Goal: Task Accomplishment & Management: Complete application form

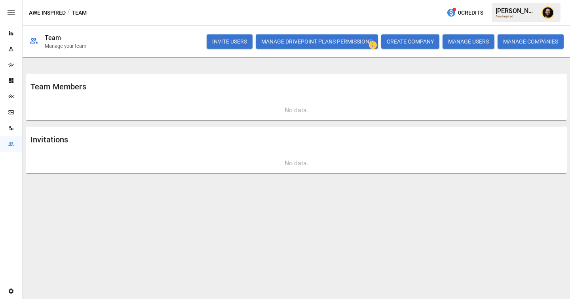
click at [233, 44] on button "INVITE USERS" at bounding box center [230, 41] width 46 height 14
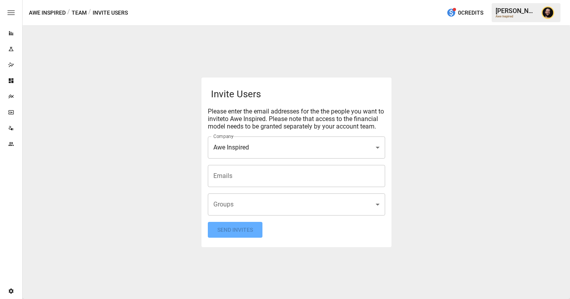
click at [248, 176] on input "Emails" at bounding box center [296, 176] width 170 height 15
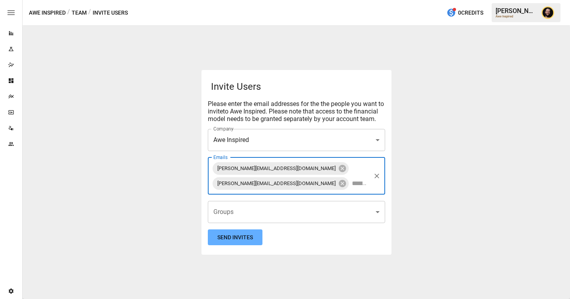
click at [263, 0] on body "**********" at bounding box center [285, 0] width 570 height 0
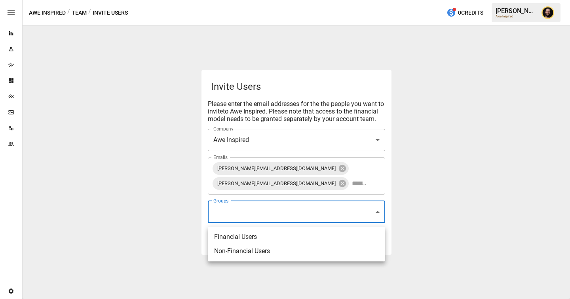
click at [250, 235] on li "Financial Users" at bounding box center [296, 237] width 177 height 14
type input "**********"
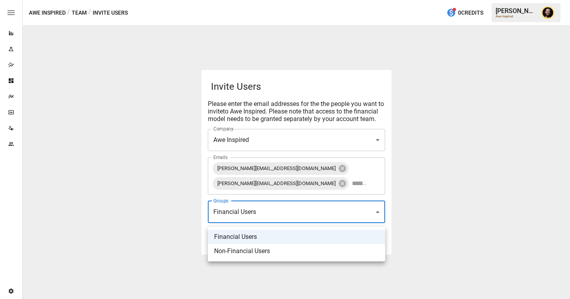
click at [169, 218] on div at bounding box center [285, 149] width 570 height 299
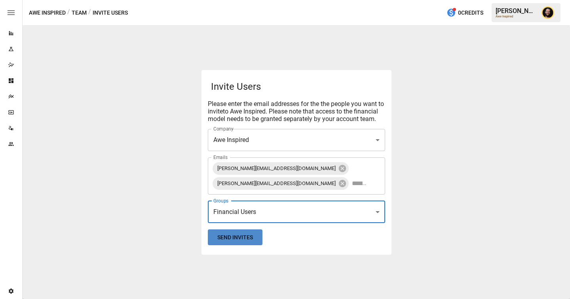
click at [240, 241] on button "Send Invites" at bounding box center [235, 238] width 55 height 16
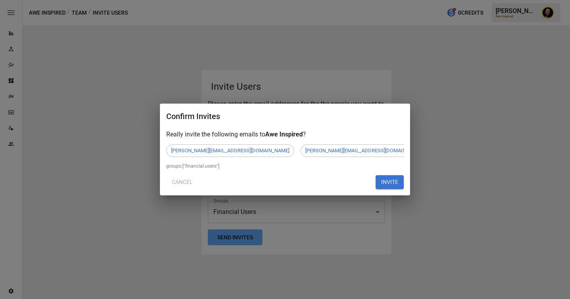
click at [393, 186] on button "INVITE" at bounding box center [390, 182] width 28 height 14
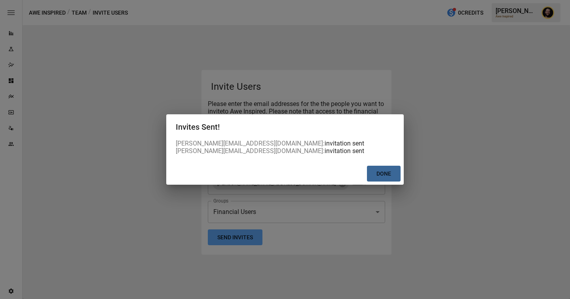
click at [384, 169] on button "Done" at bounding box center [384, 174] width 34 height 16
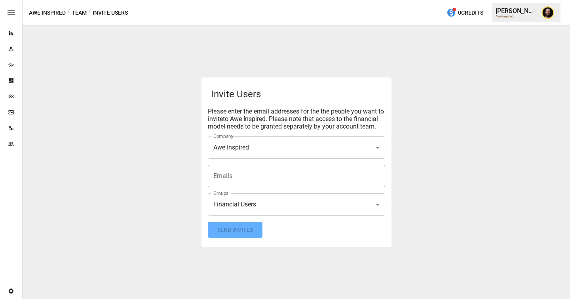
click at [13, 144] on icon "Team" at bounding box center [11, 144] width 6 height 6
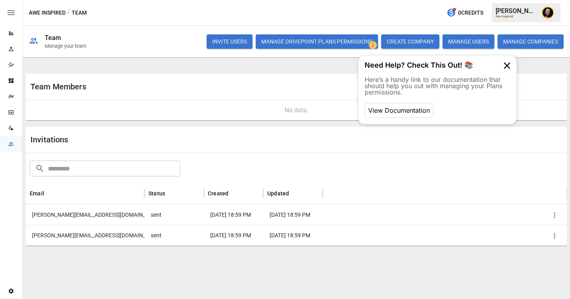
click at [554, 235] on icon "button" at bounding box center [554, 235] width 1 height 5
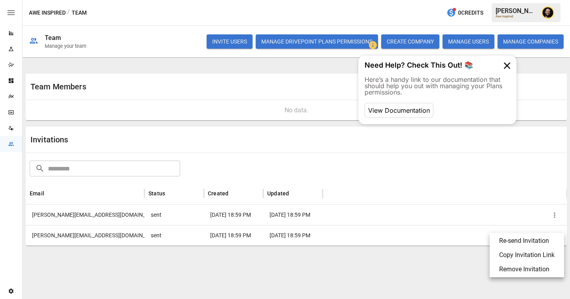
click at [529, 253] on li "Copy Invitation Link" at bounding box center [527, 255] width 68 height 14
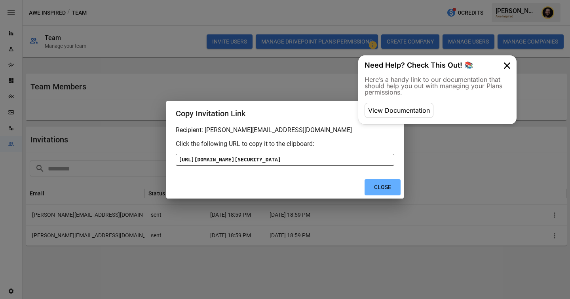
click at [272, 164] on div "[URL][DOMAIN_NAME][SECURITY_DATA]" at bounding box center [285, 160] width 218 height 12
click at [376, 196] on button "Close" at bounding box center [383, 187] width 36 height 16
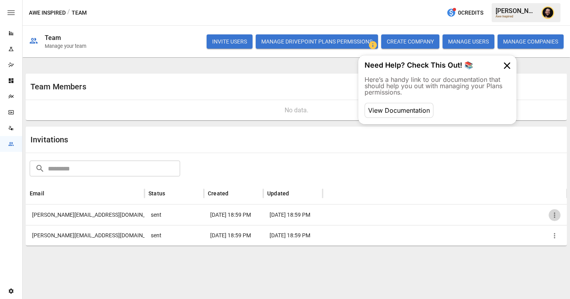
click at [555, 213] on icon "button" at bounding box center [555, 215] width 8 height 8
click at [517, 232] on li "Copy Invitation Link" at bounding box center [527, 233] width 68 height 14
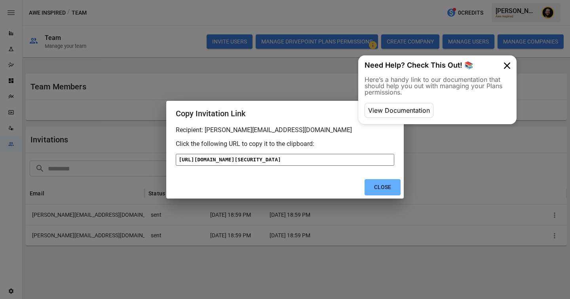
click at [238, 154] on div "[URL][DOMAIN_NAME][SECURITY_DATA]" at bounding box center [285, 160] width 218 height 12
click at [288, 166] on div "[URL][DOMAIN_NAME][SECURITY_DATA]" at bounding box center [285, 160] width 218 height 12
